Goal: Task Accomplishment & Management: Manage account settings

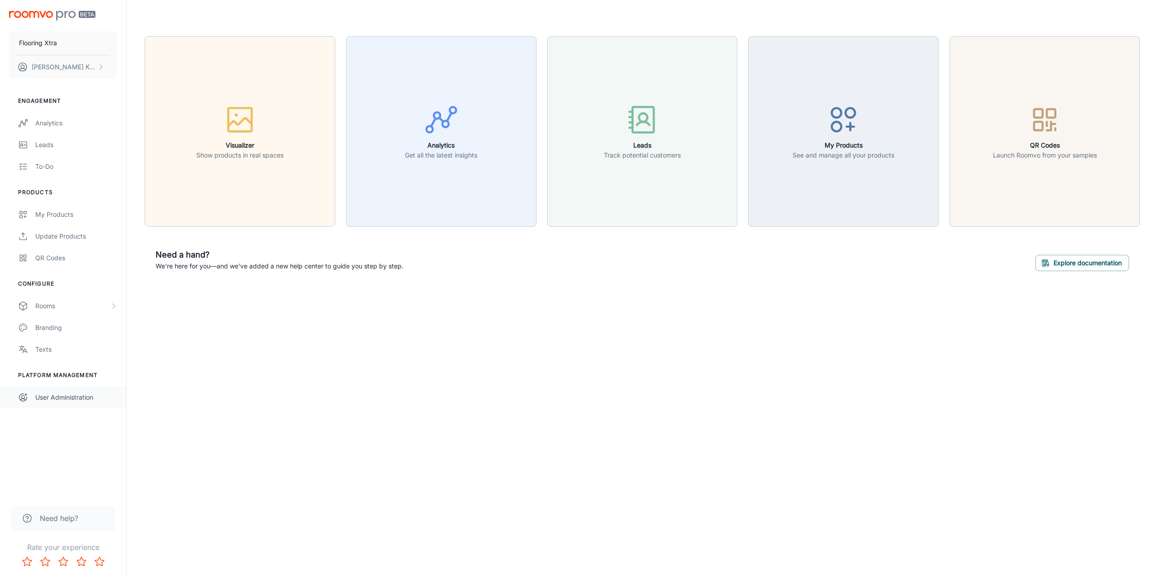
click at [76, 399] on div "User Administration" at bounding box center [76, 397] width 82 height 10
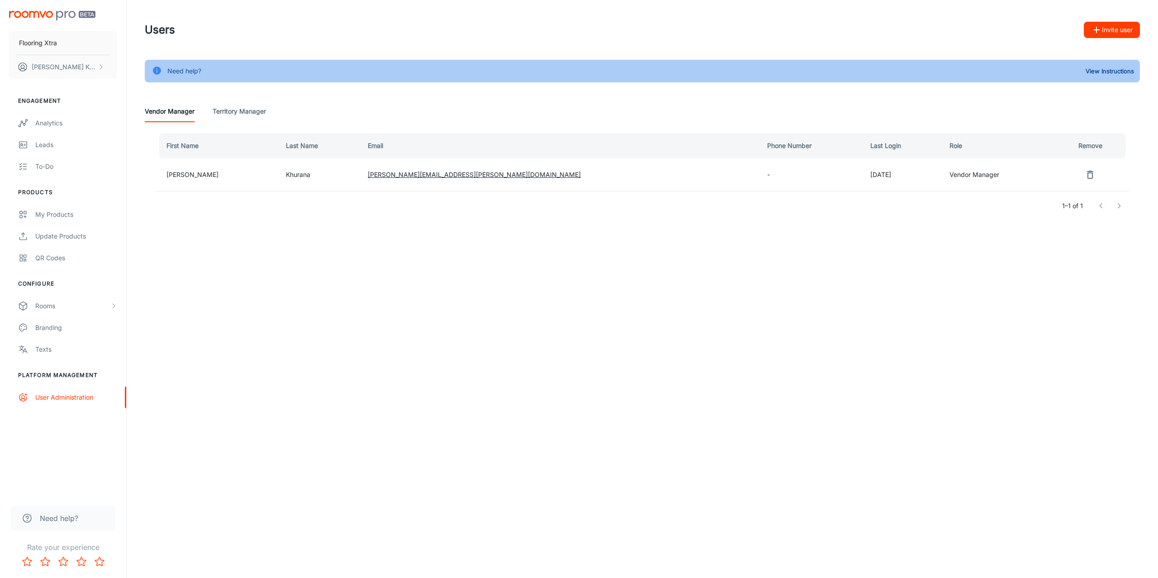
click at [1101, 33] on icon "button" at bounding box center [1096, 29] width 11 height 11
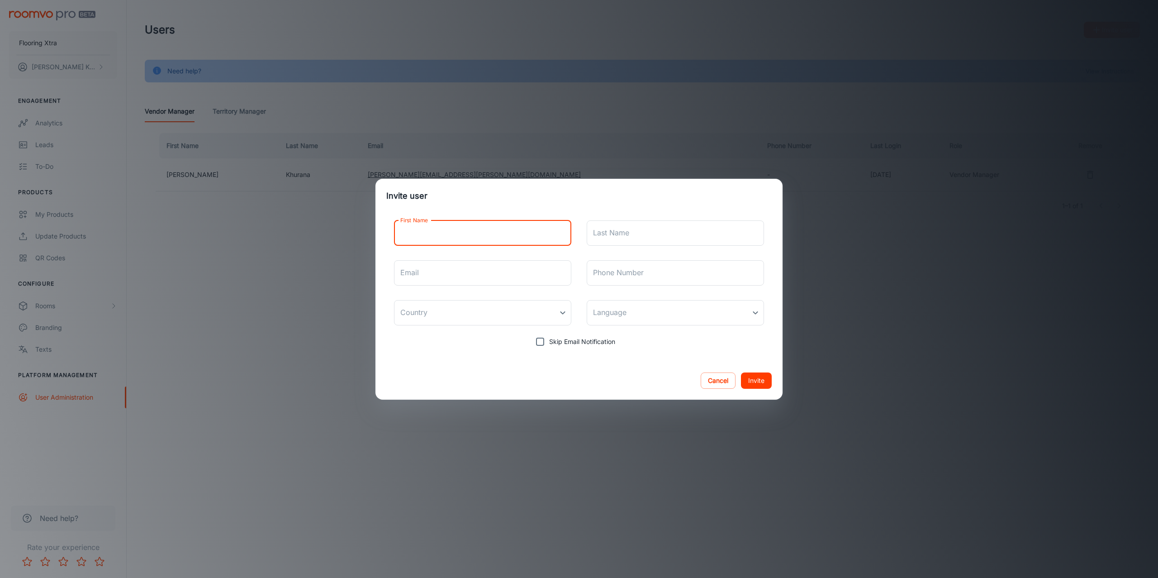
click at [493, 234] on input "First Name" at bounding box center [482, 232] width 177 height 25
type input "[PERSON_NAME]"
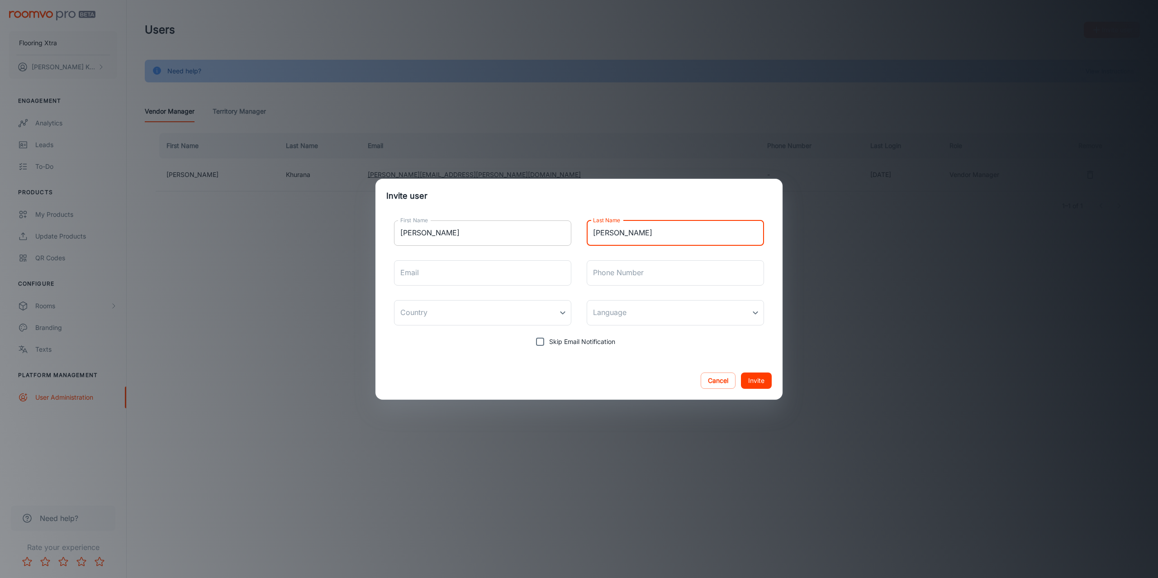
type input "[PERSON_NAME]"
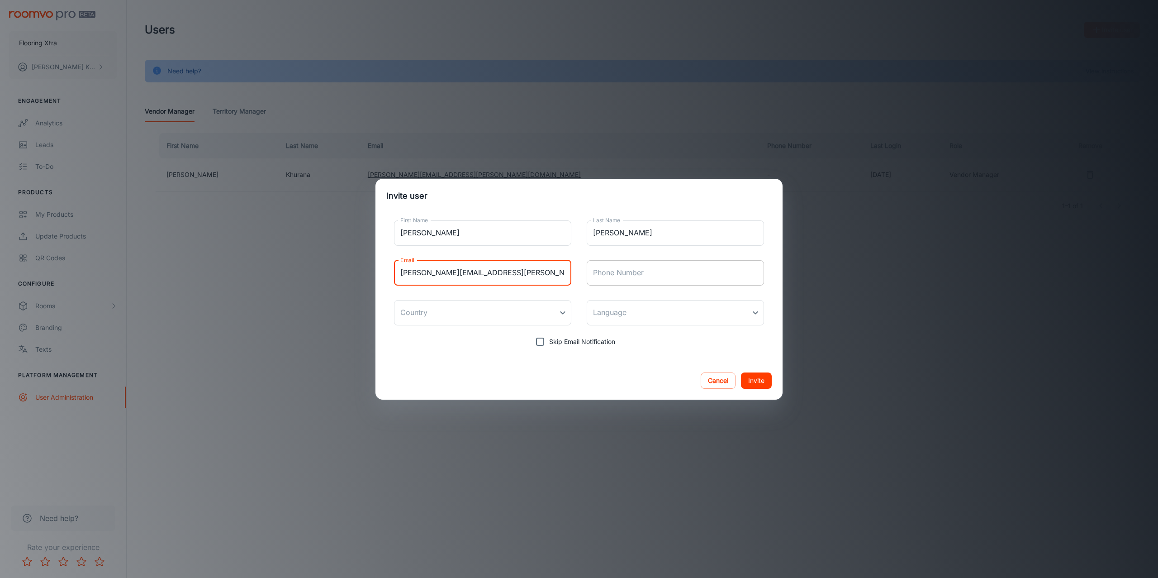
type input "[PERSON_NAME][EMAIL_ADDRESS][PERSON_NAME][DOMAIN_NAME]"
click at [602, 278] on input "Phone Number" at bounding box center [675, 272] width 177 height 25
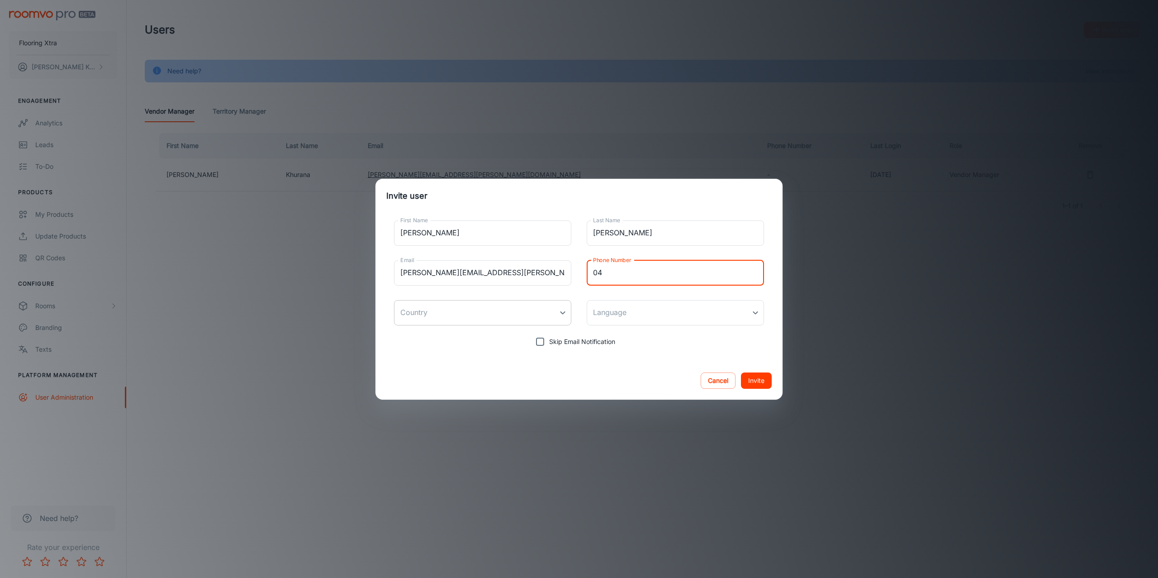
type input "04"
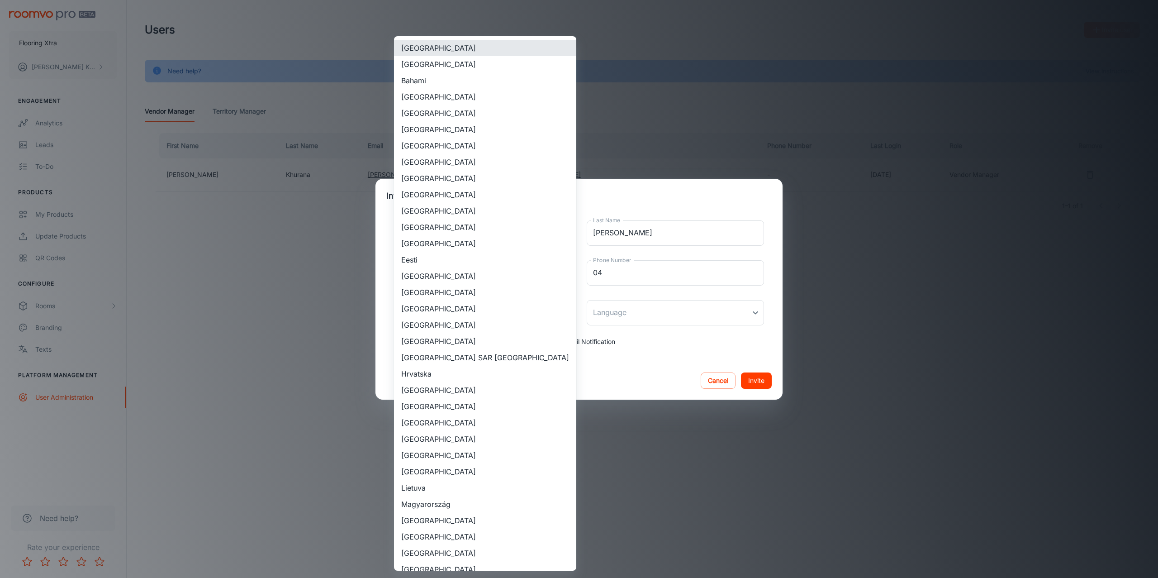
click at [539, 305] on body "Flooring Xtra [PERSON_NAME] Engagement Analytics Leads To-do Products My Produc…" at bounding box center [579, 289] width 1158 height 578
click at [470, 62] on li "[GEOGRAPHIC_DATA]" at bounding box center [485, 64] width 182 height 16
type input "[GEOGRAPHIC_DATA]"
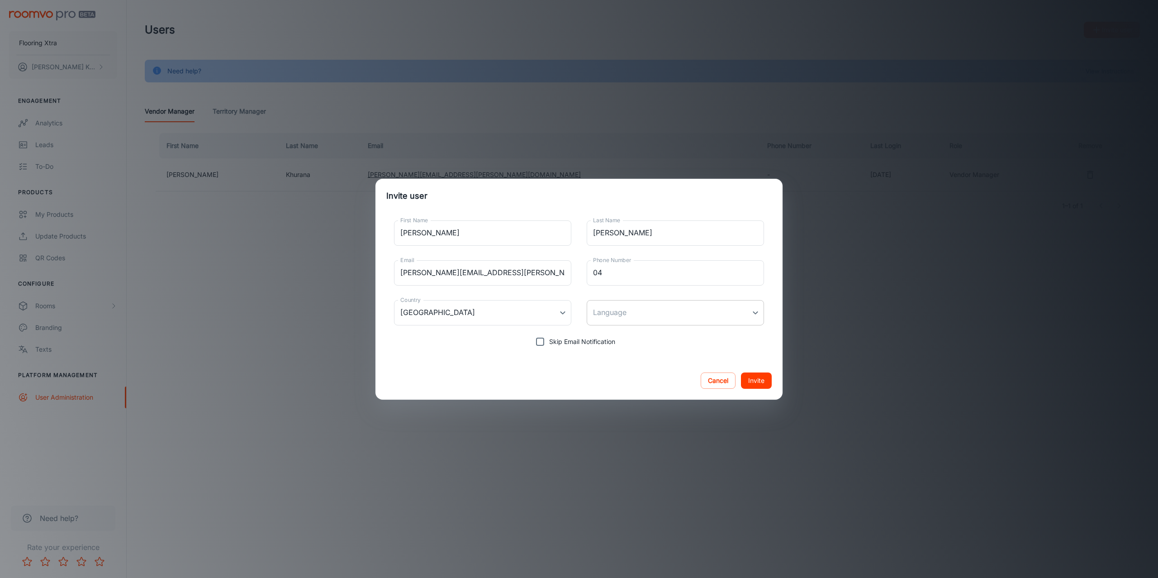
click at [642, 311] on body "Flooring Xtra [PERSON_NAME] Engagement Analytics Leads To-do Products My Produc…" at bounding box center [579, 289] width 1158 height 578
click at [619, 333] on li "English" at bounding box center [675, 337] width 177 height 16
type input "en-au"
click at [633, 272] on input "04" at bounding box center [675, 272] width 177 height 25
click at [630, 272] on input "04" at bounding box center [675, 272] width 177 height 25
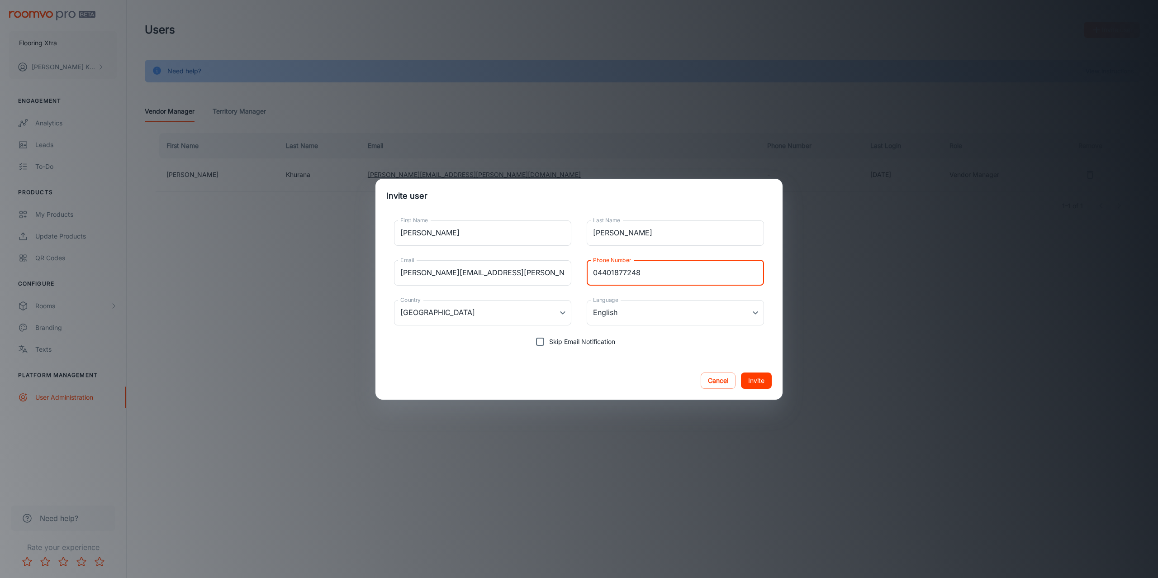
click at [613, 276] on input "04401877248" at bounding box center [675, 272] width 177 height 25
click at [624, 272] on input "04401877248" at bounding box center [675, 272] width 177 height 25
click at [605, 272] on input "04401877248" at bounding box center [675, 272] width 177 height 25
click at [688, 264] on input "0401877248" at bounding box center [675, 272] width 177 height 25
click at [701, 277] on input "0401877248" at bounding box center [675, 272] width 177 height 25
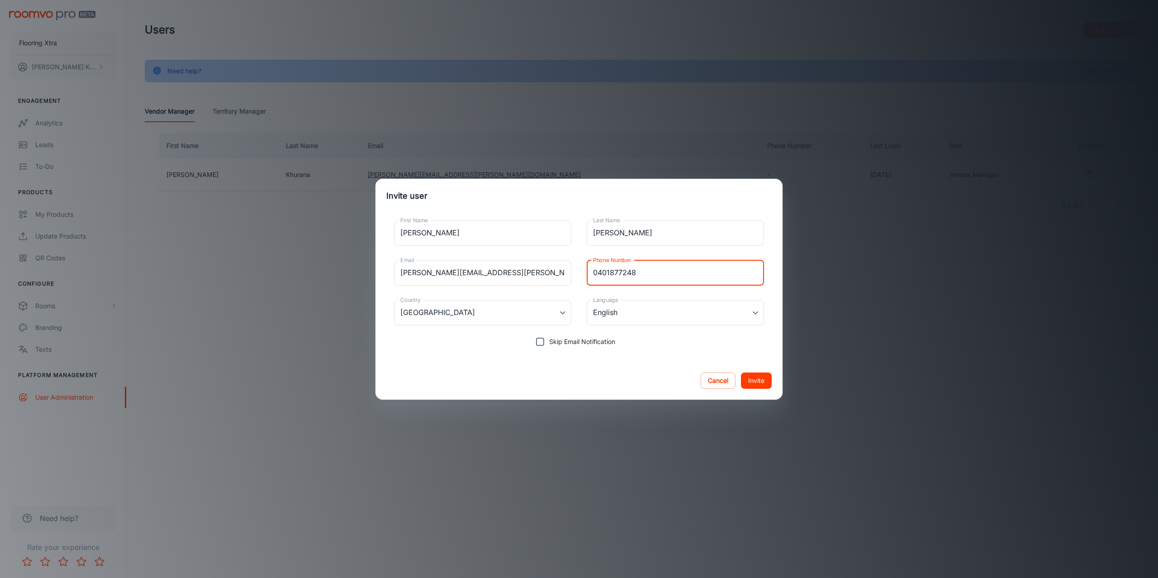
type input "0401877248"
click at [764, 383] on button "Invite" at bounding box center [756, 380] width 31 height 16
click at [767, 377] on button "Invite" at bounding box center [756, 380] width 31 height 16
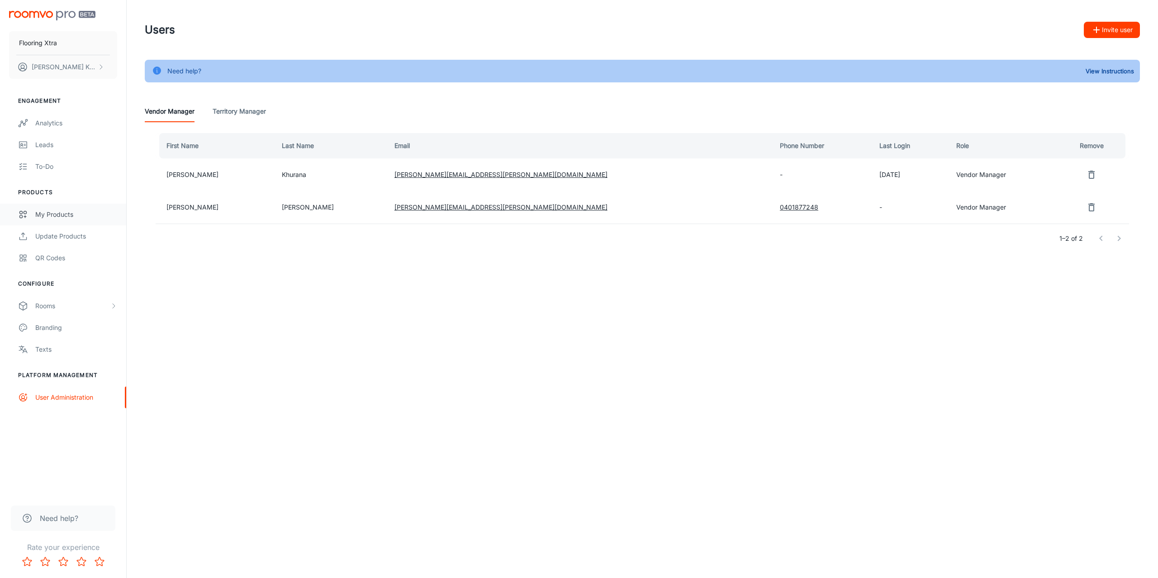
click at [48, 211] on div "My Products" at bounding box center [76, 215] width 82 height 10
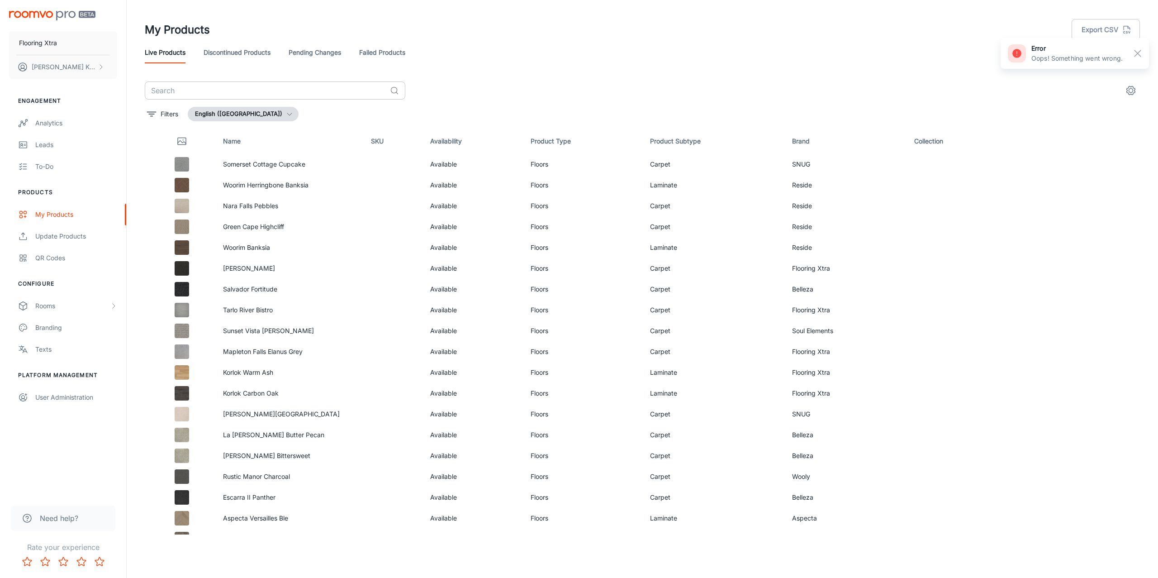
click at [263, 92] on input "text" at bounding box center [266, 90] width 242 height 18
paste input "Savannah Sheet Vinyl Varenna 199M"
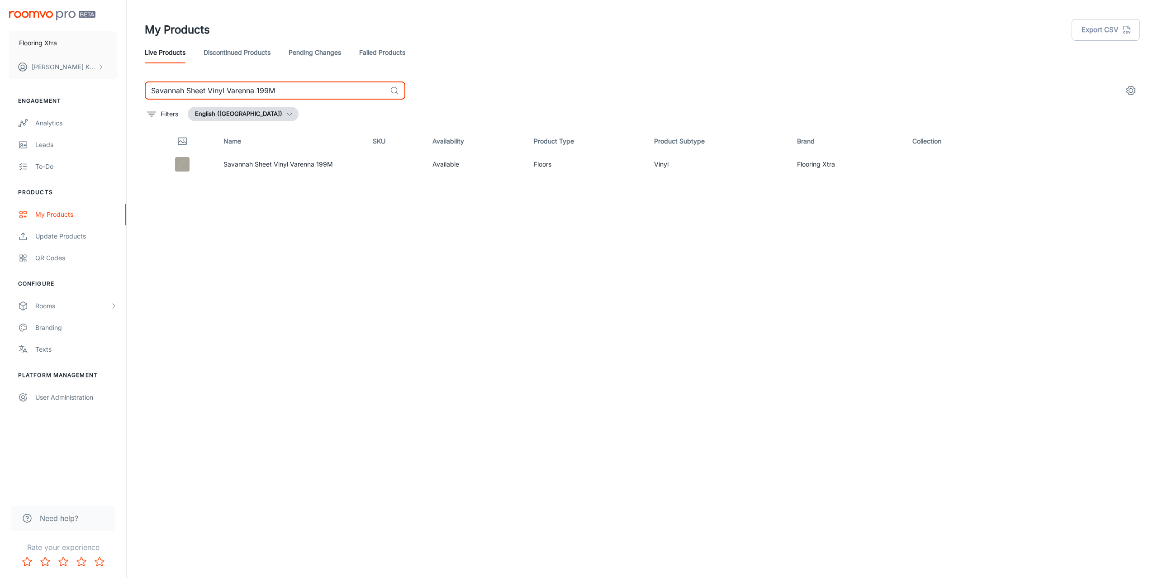
drag, startPoint x: 255, startPoint y: 90, endPoint x: 391, endPoint y: 190, distance: 169.2
click at [300, 95] on input "Savannah Sheet Vinyl Varenna 199M" at bounding box center [266, 90] width 242 height 18
type input "Savannah Sheet Vinyl Varenna 199M"
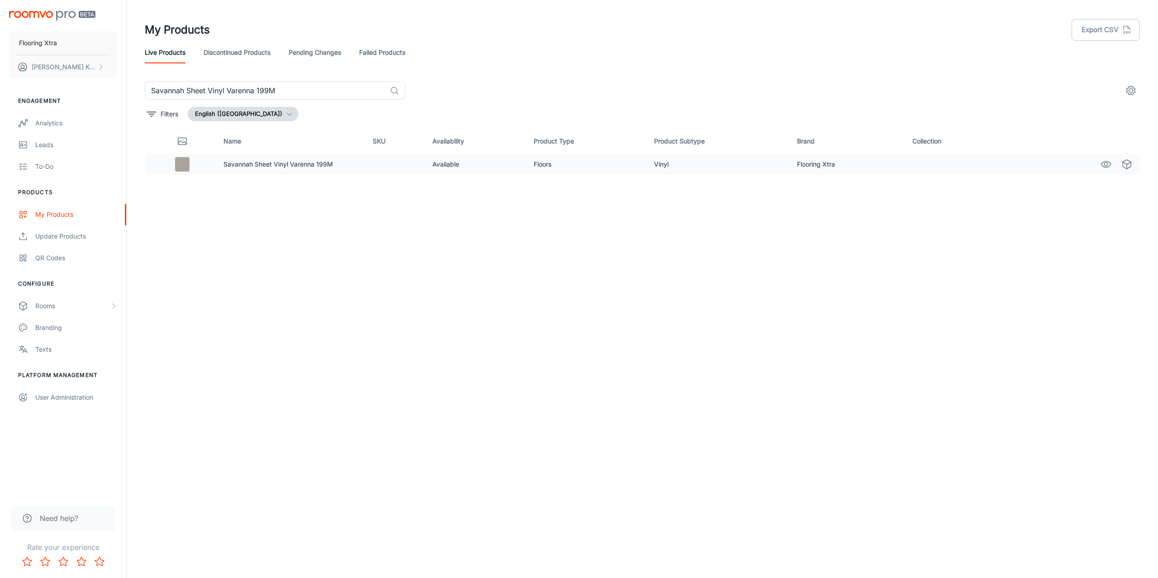
click at [248, 167] on p "Savannah Sheet Vinyl Varenna 199M" at bounding box center [291, 164] width 135 height 10
drag, startPoint x: 291, startPoint y: 162, endPoint x: 208, endPoint y: 164, distance: 83.3
click at [282, 163] on p "Savannah Sheet Vinyl Varenna 199M" at bounding box center [291, 164] width 135 height 10
click at [1103, 163] on icon "See in Visualizer" at bounding box center [1106, 164] width 11 height 11
click at [381, 44] on link "Failed Products" at bounding box center [382, 53] width 46 height 22
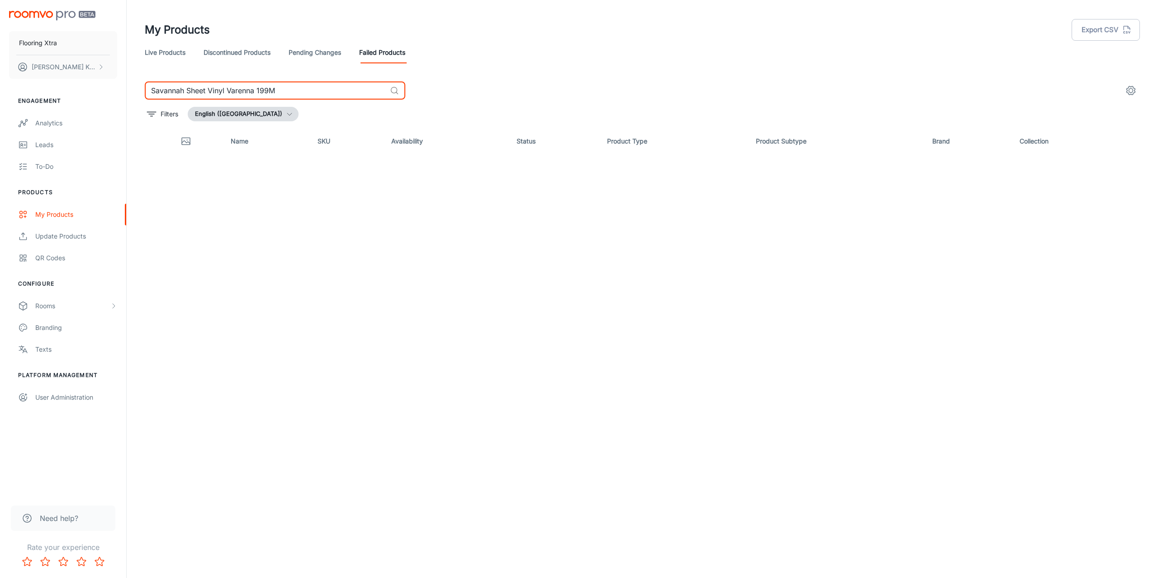
click at [285, 90] on input "Savannah Sheet Vinyl Varenna 199M" at bounding box center [266, 90] width 242 height 18
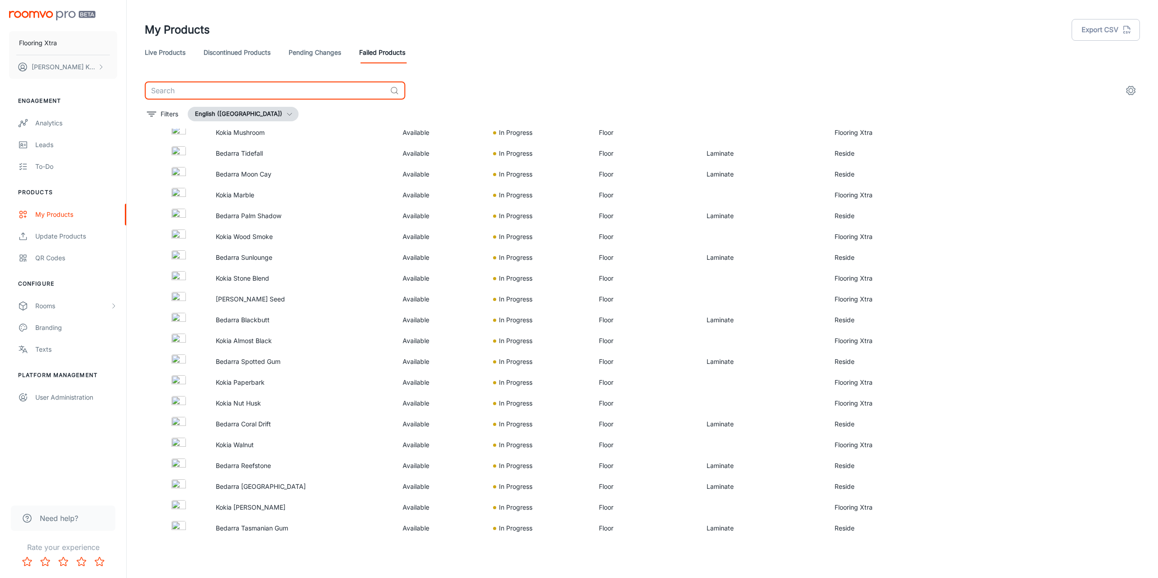
scroll to position [35, 0]
click at [321, 53] on link "Pending Changes" at bounding box center [315, 53] width 52 height 22
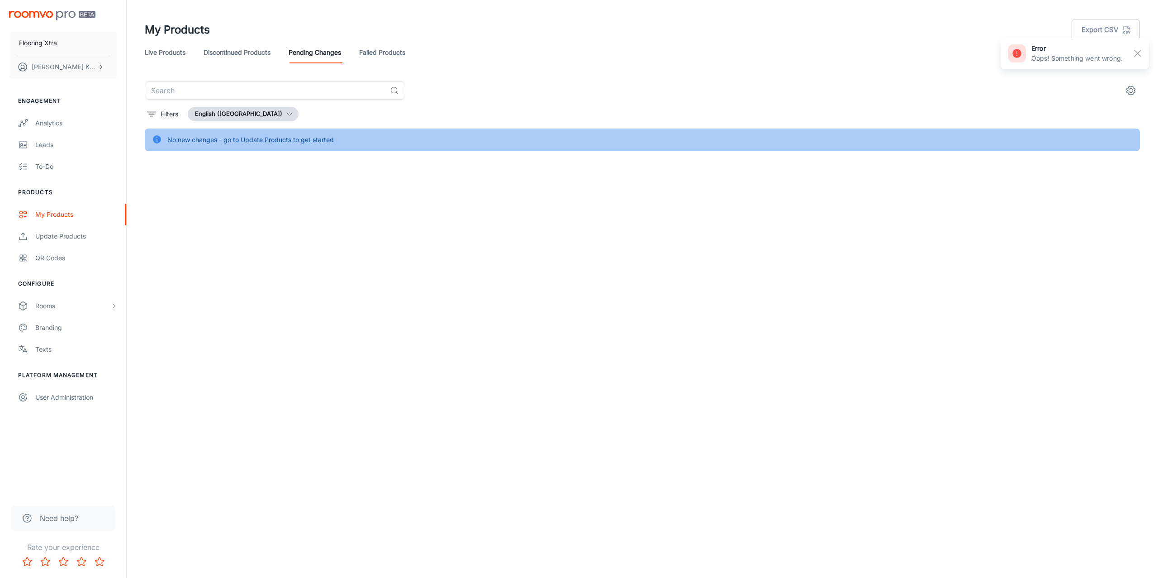
drag, startPoint x: 1139, startPoint y: 51, endPoint x: 915, endPoint y: 70, distance: 224.8
click at [1139, 52] on rect "button" at bounding box center [1138, 53] width 11 height 11
click at [270, 59] on link "Discontinued Products" at bounding box center [237, 53] width 67 height 22
click at [147, 49] on link "Live Products" at bounding box center [165, 53] width 41 height 22
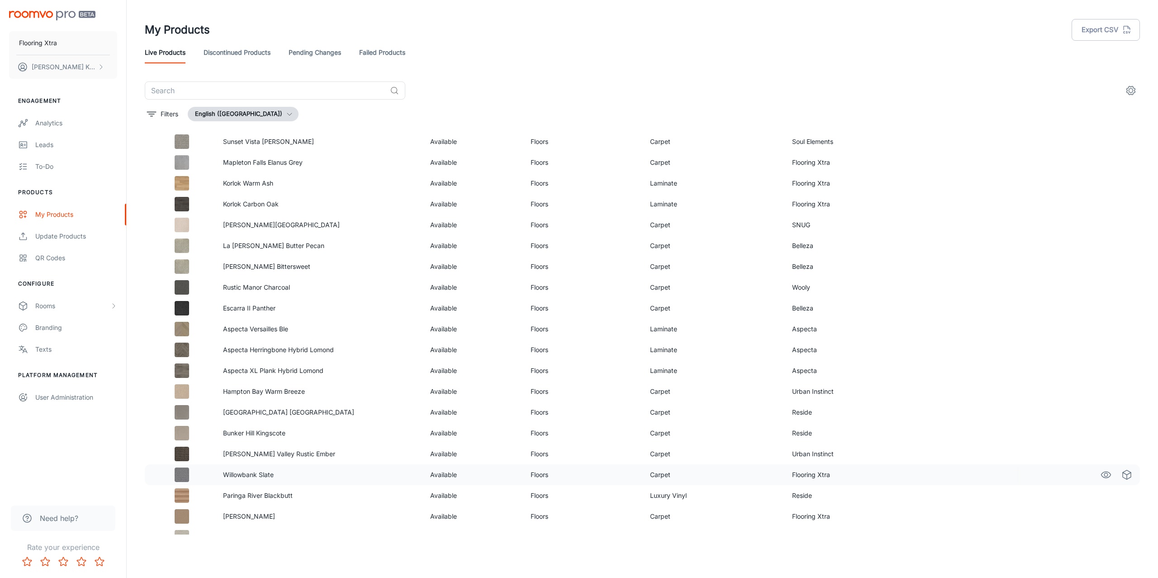
scroll to position [285, 0]
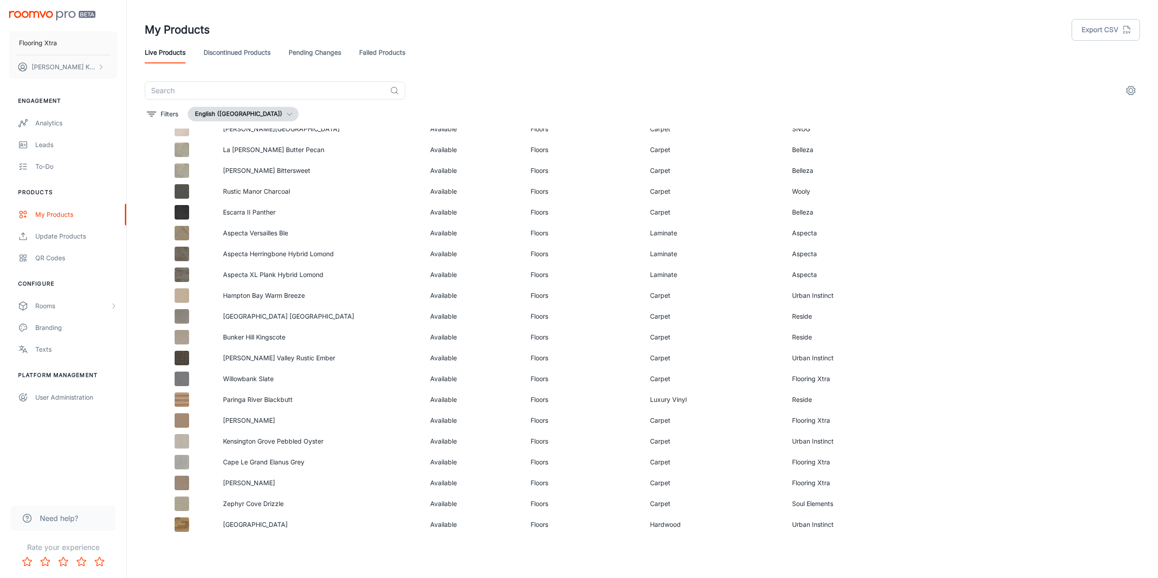
click at [405, 64] on header "My Products Export CSV Live Products Discontinued Products Pending Changes Fail…" at bounding box center [642, 40] width 1017 height 81
click at [382, 47] on link "Failed Products" at bounding box center [382, 53] width 46 height 22
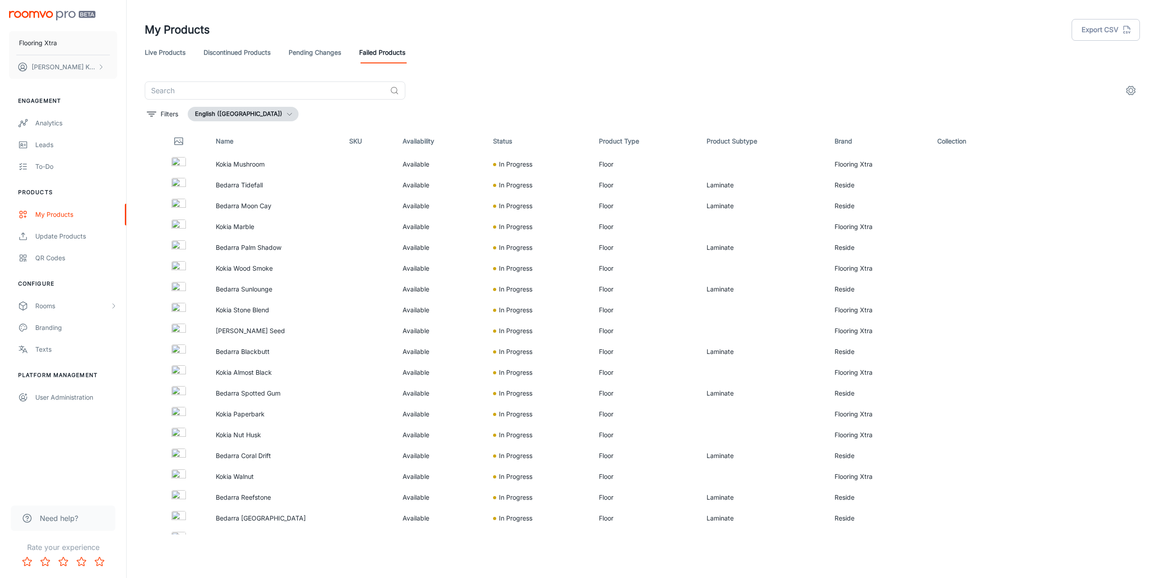
click at [241, 45] on link "Discontinued Products" at bounding box center [237, 53] width 67 height 22
